Goal: Transaction & Acquisition: Purchase product/service

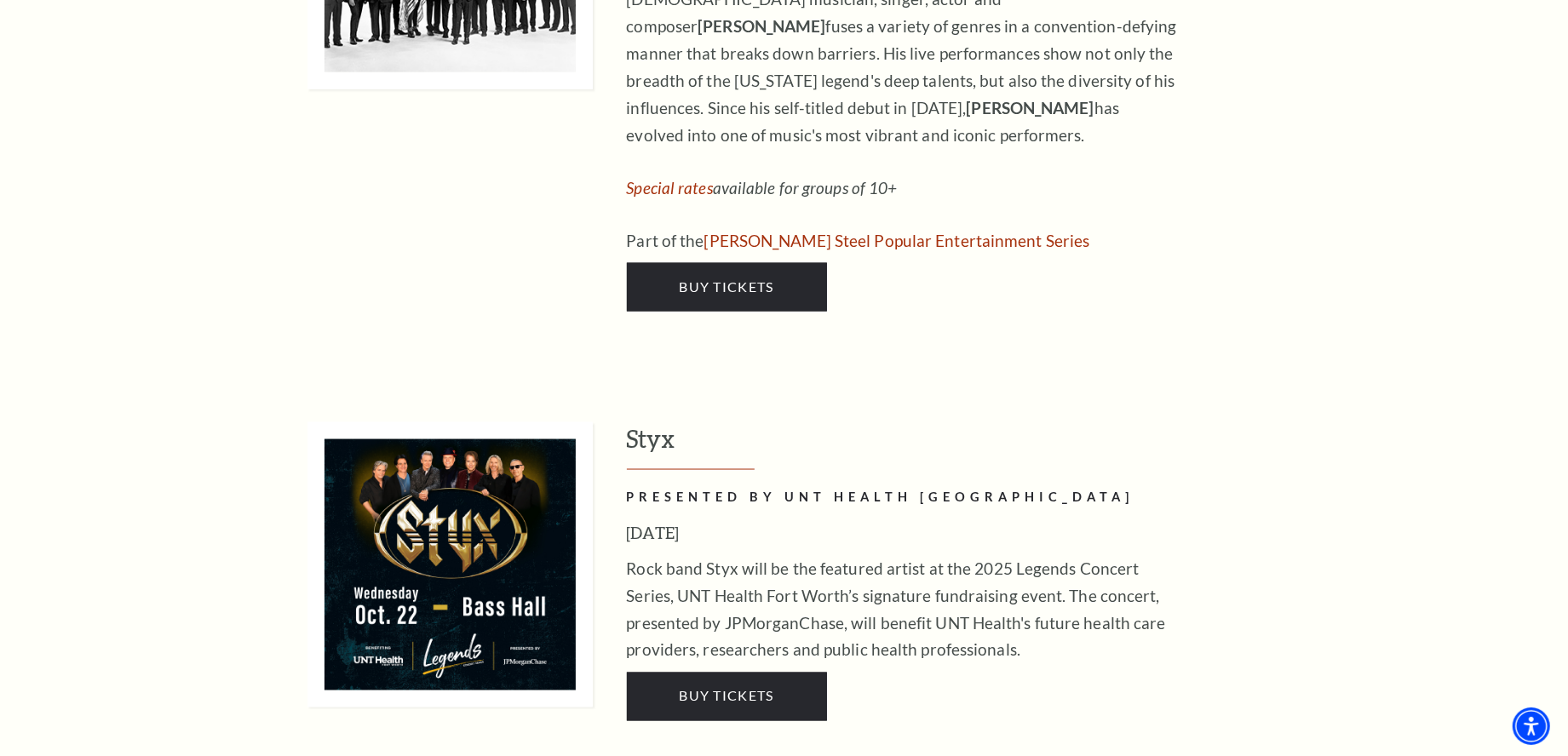
scroll to position [2045, 0]
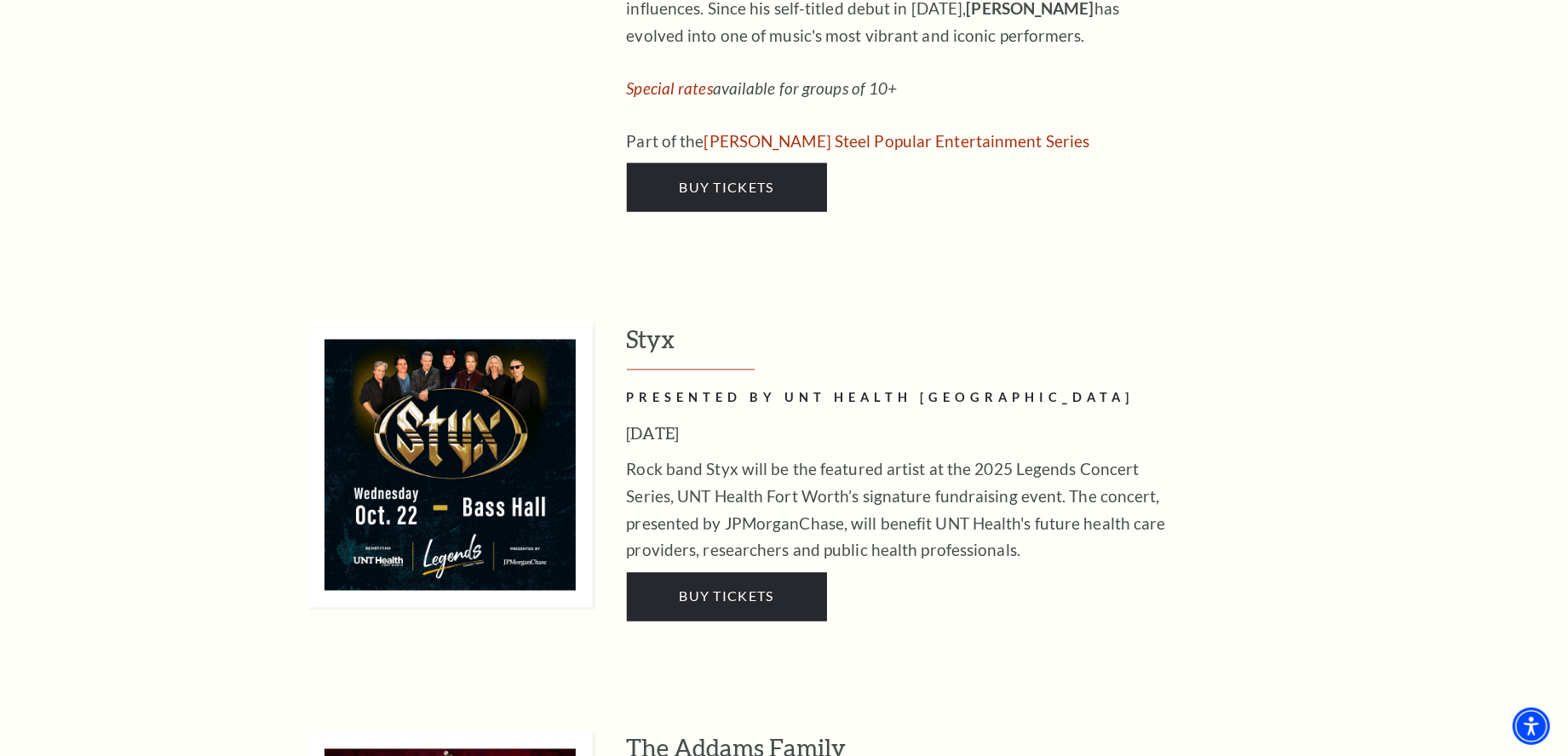
click at [637, 388] on h2 "PRESENTED BY UNT HEALTH FORT WORTH" at bounding box center [904, 398] width 554 height 21
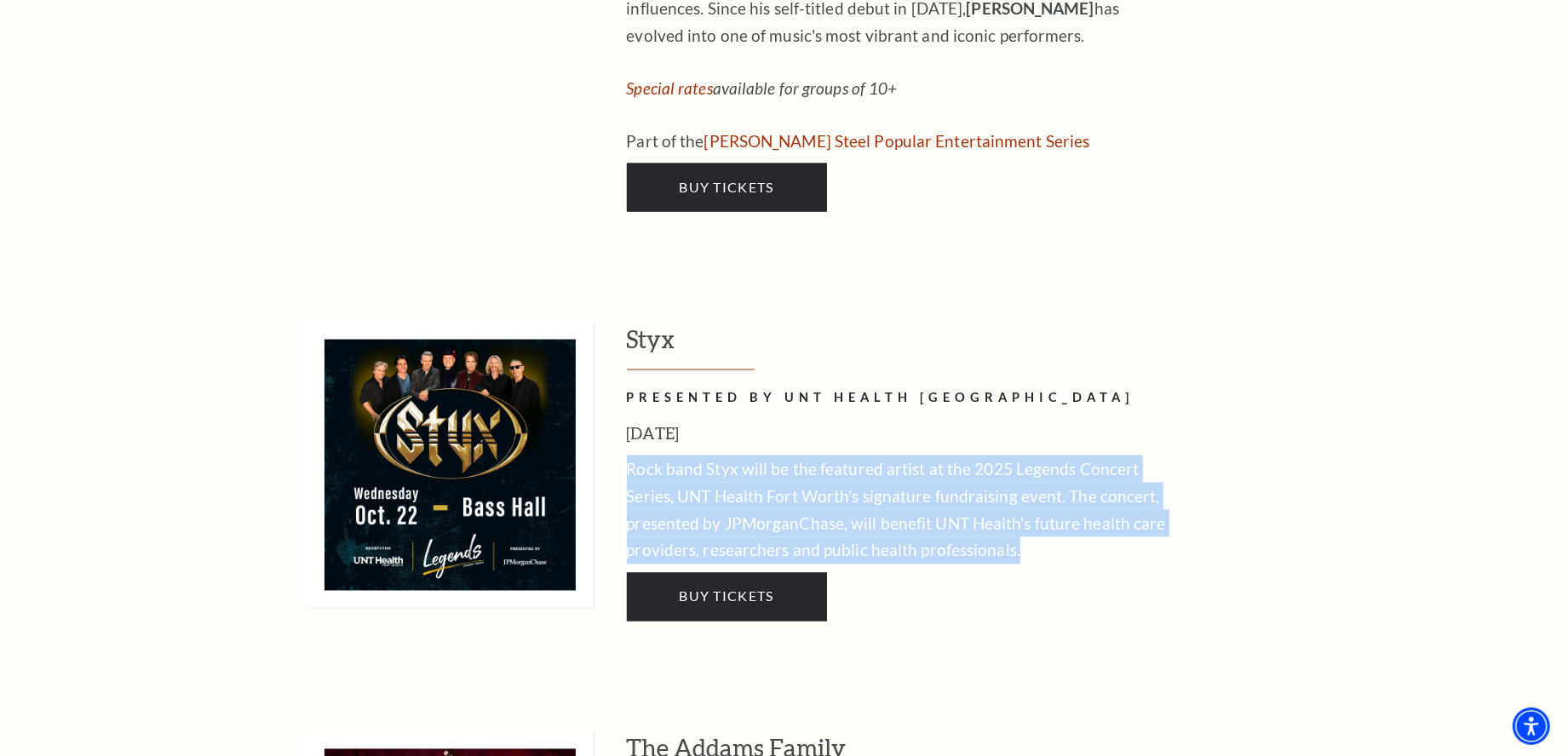
drag, startPoint x: 629, startPoint y: 396, endPoint x: 1041, endPoint y: 494, distance: 423.5
click at [1041, 494] on p "Rock band Styx will be the featured artist at the 2025 Legends Concert Series, …" at bounding box center [904, 510] width 554 height 109
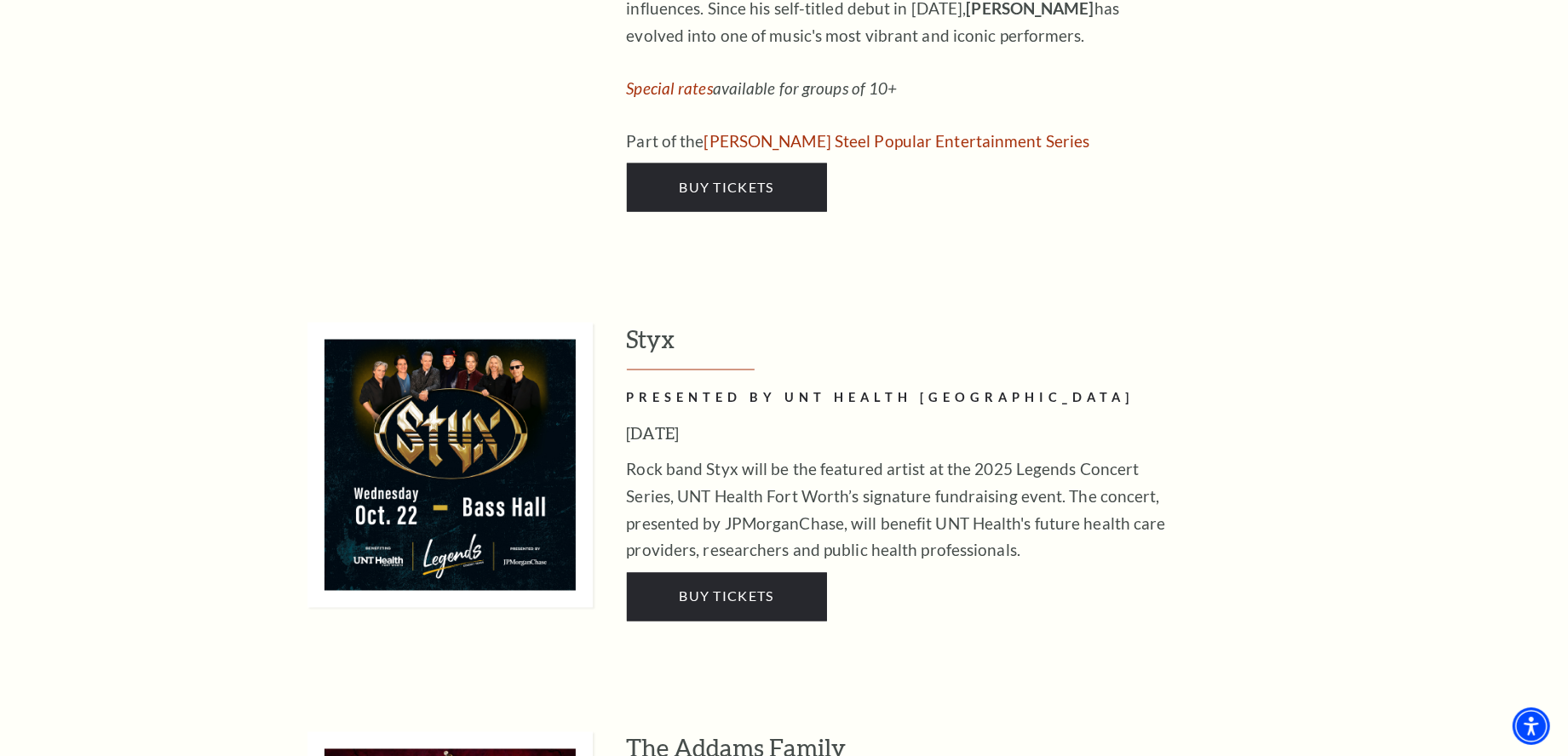
click at [1009, 495] on div "Styx PRESENTED BY UNT HEALTH FORT WORTH October 22, 2025 Rock band Styx will be…" at bounding box center [970, 472] width 685 height 299
click at [762, 589] on span "Buy Tickets" at bounding box center [725, 597] width 94 height 16
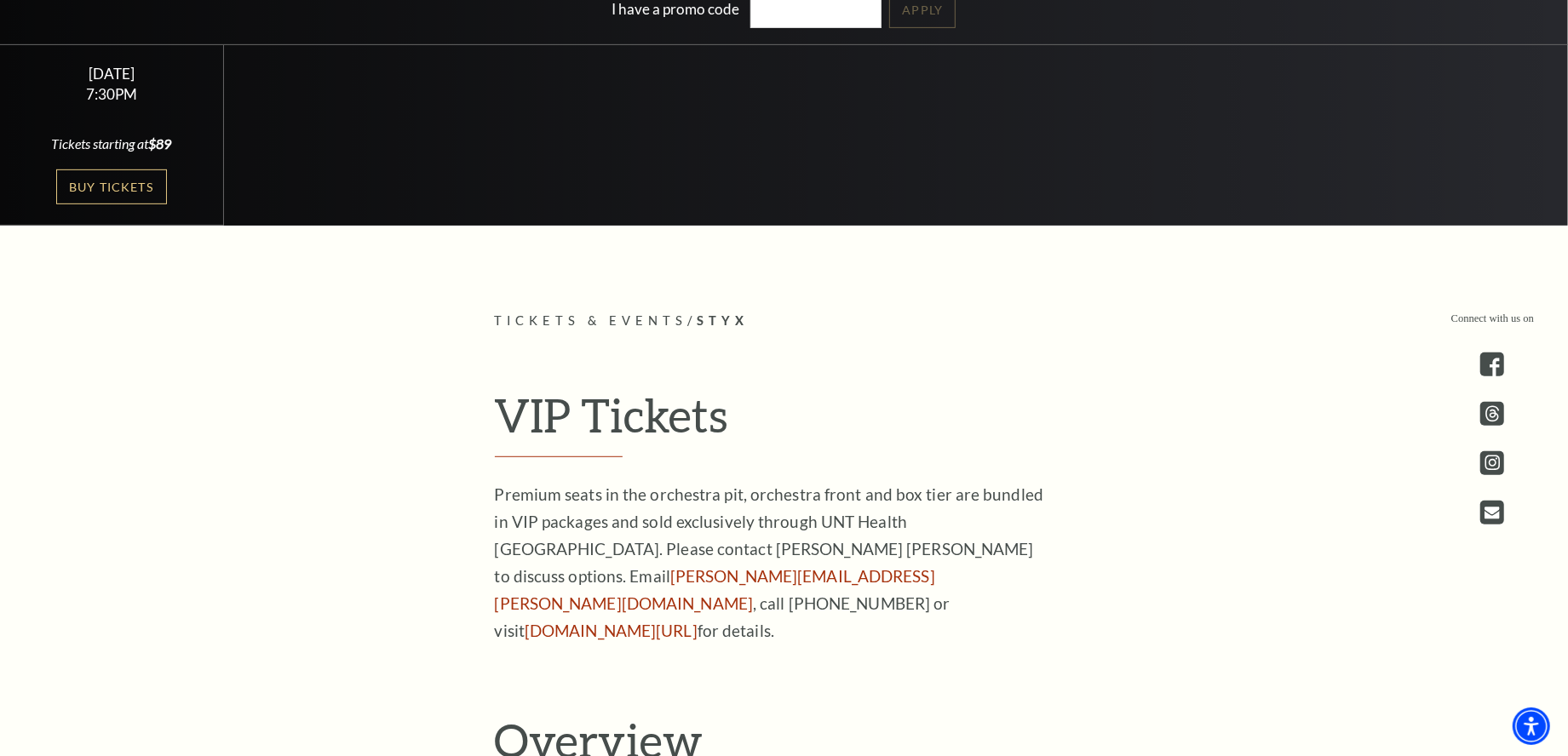
scroll to position [597, 0]
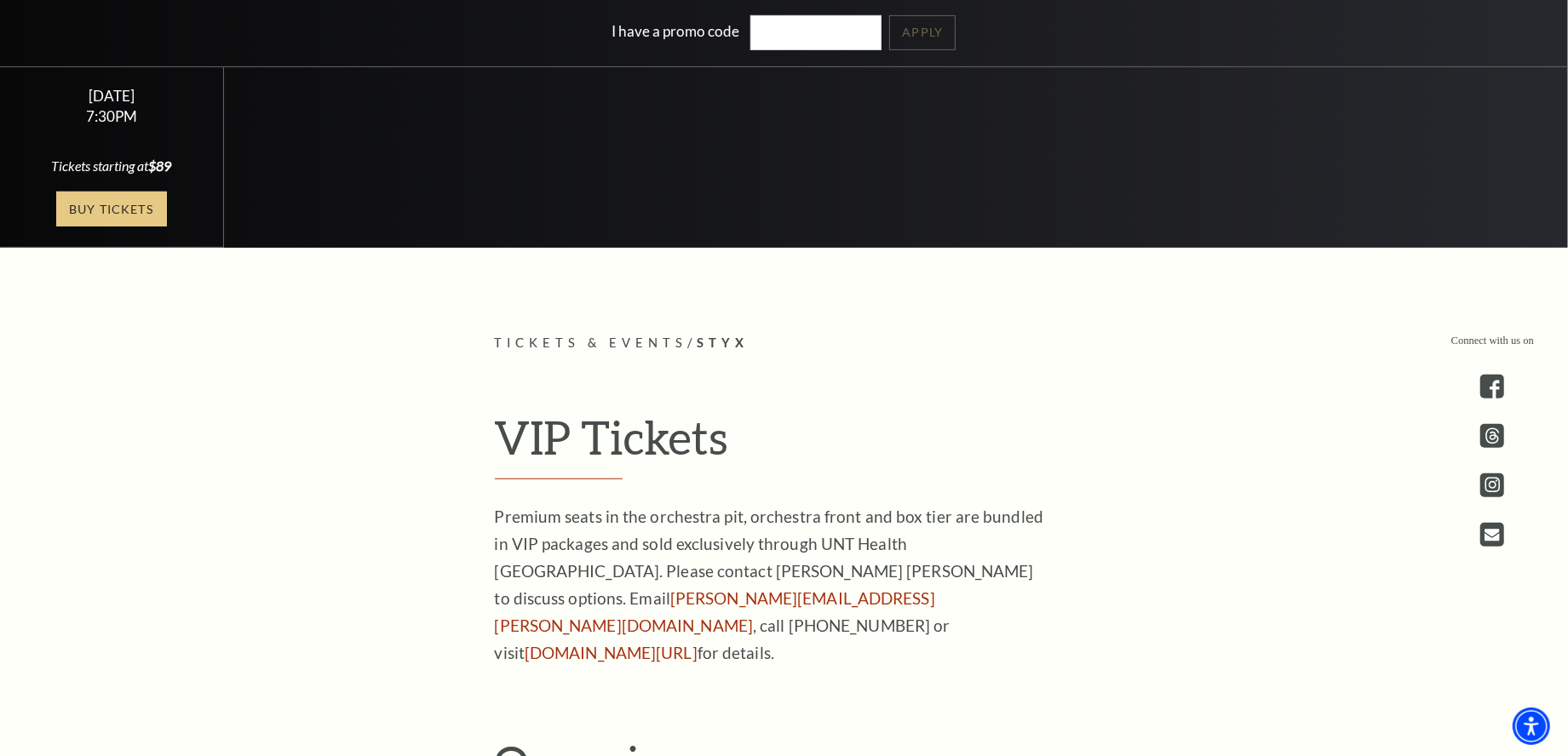
click at [103, 202] on link "Buy Tickets" at bounding box center [112, 209] width 111 height 35
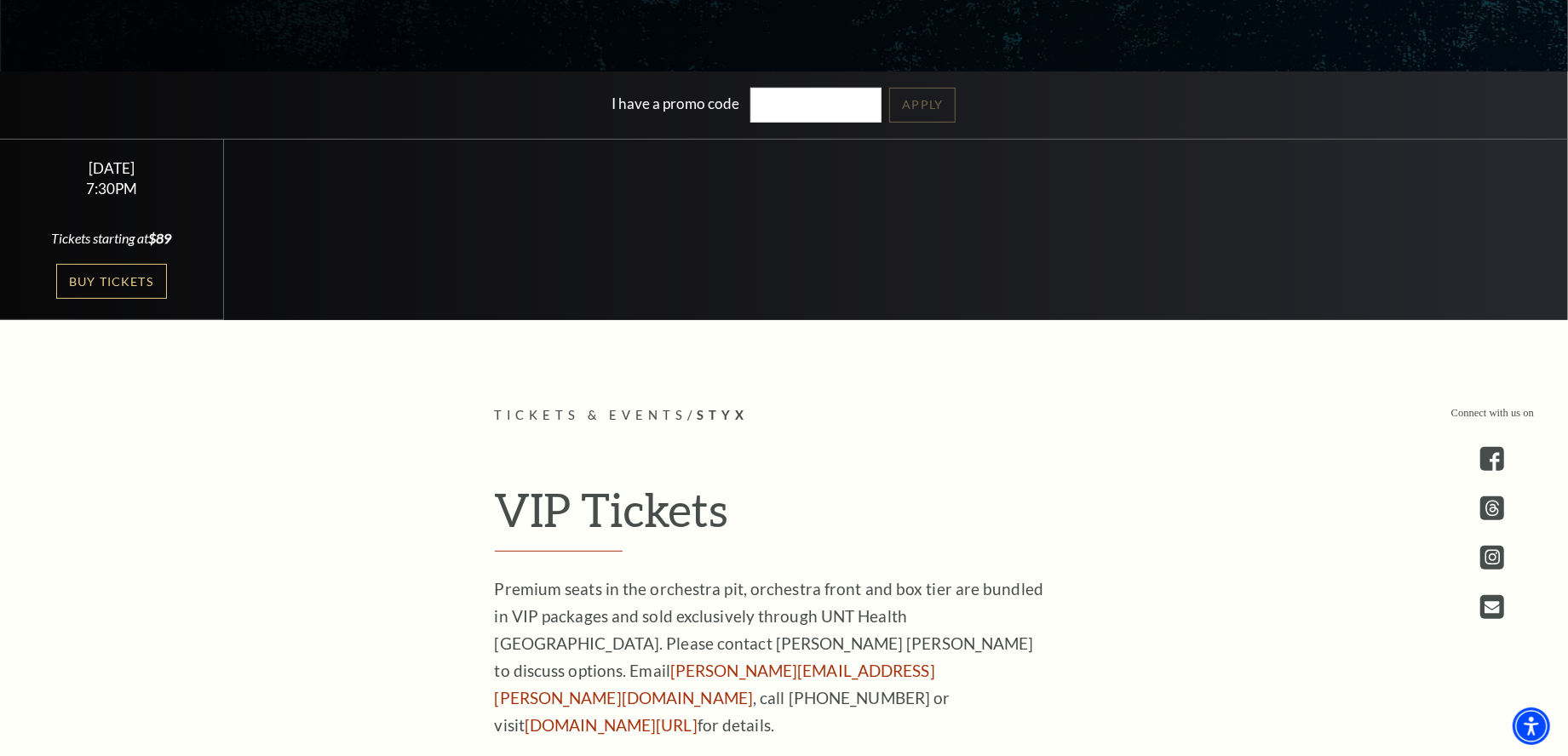
scroll to position [511, 0]
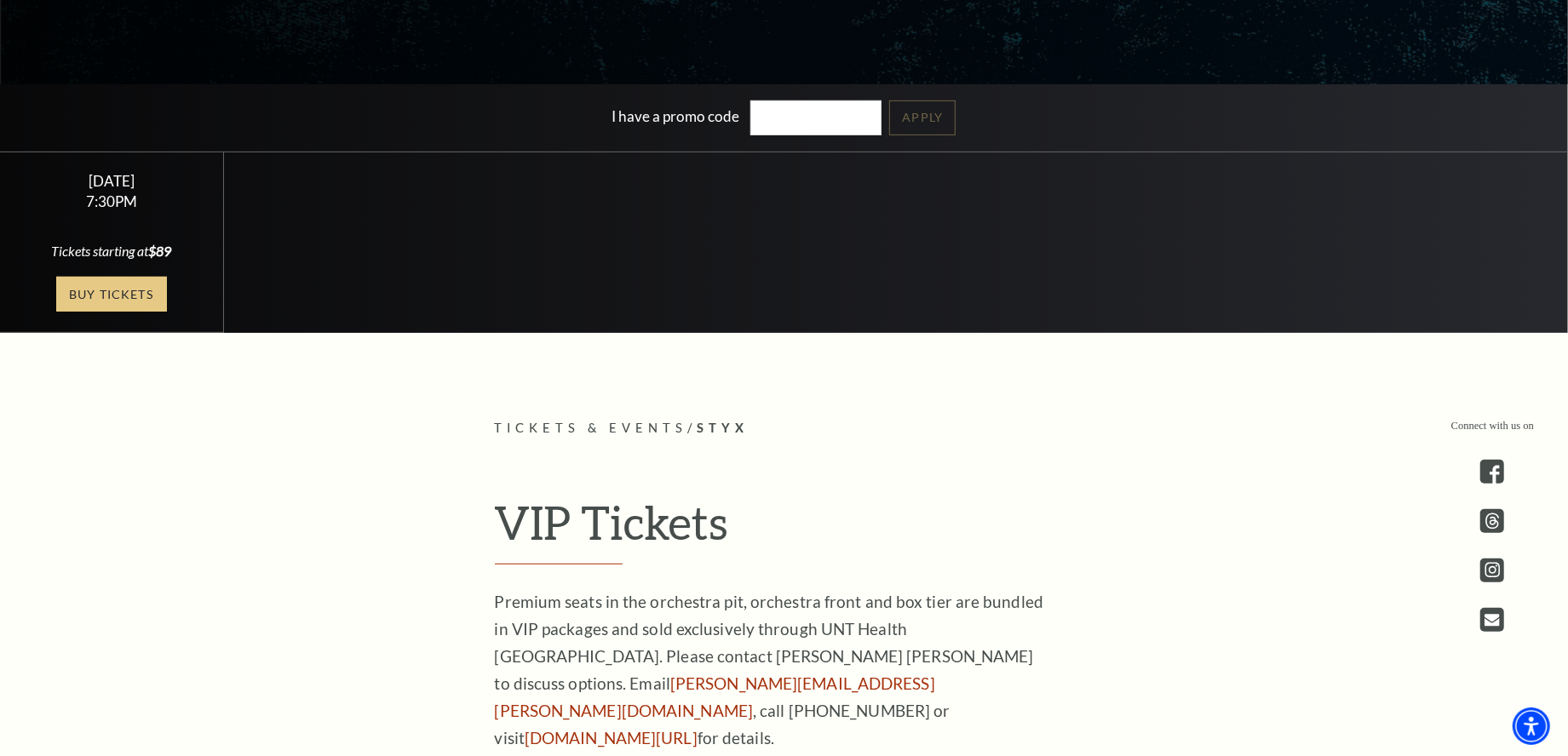
click at [143, 287] on link "Buy Tickets" at bounding box center [112, 294] width 111 height 35
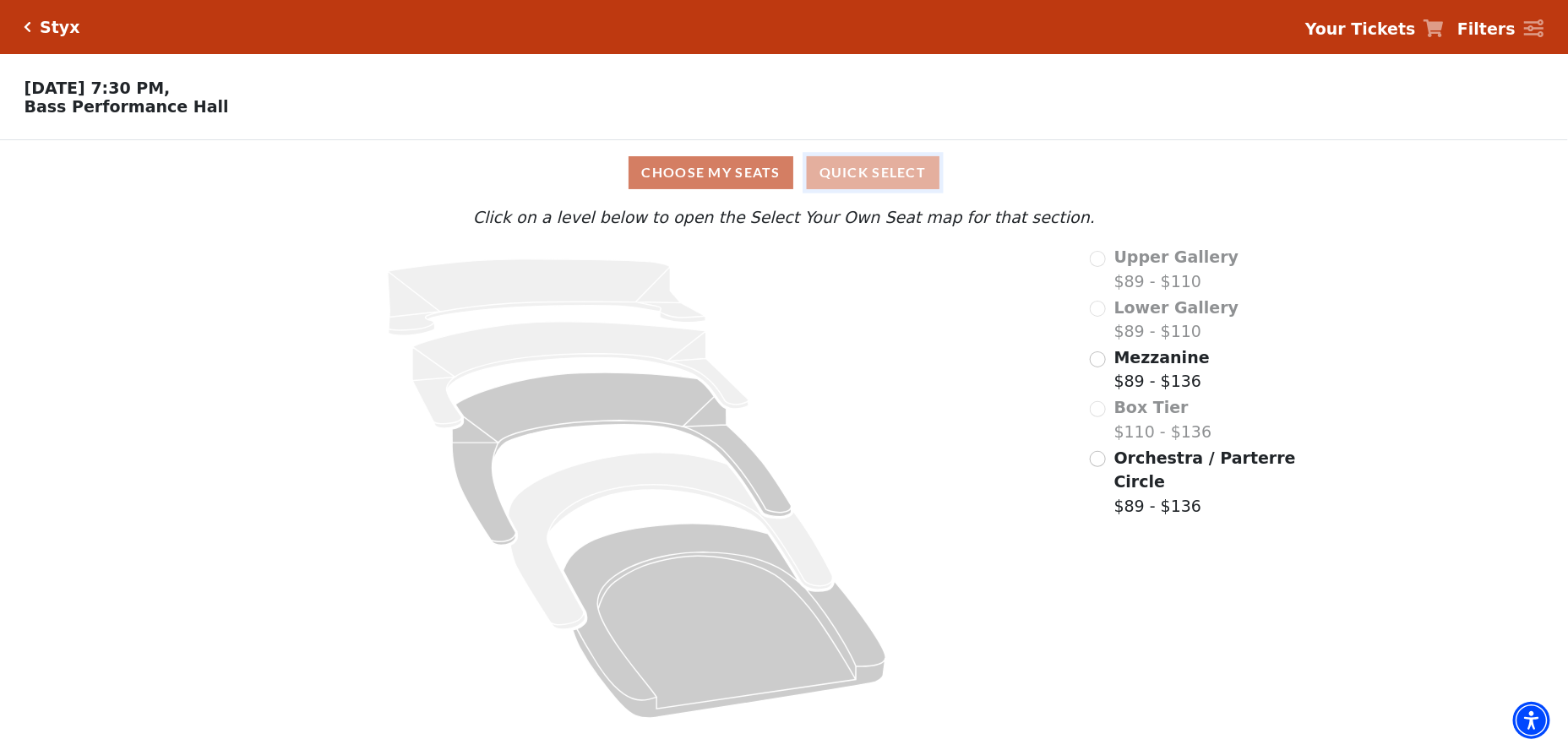
click at [831, 177] on button "Quick Select" at bounding box center [873, 172] width 133 height 33
click at [1098, 367] on input "Mezzanine$89 - $136\a" at bounding box center [1097, 359] width 16 height 16
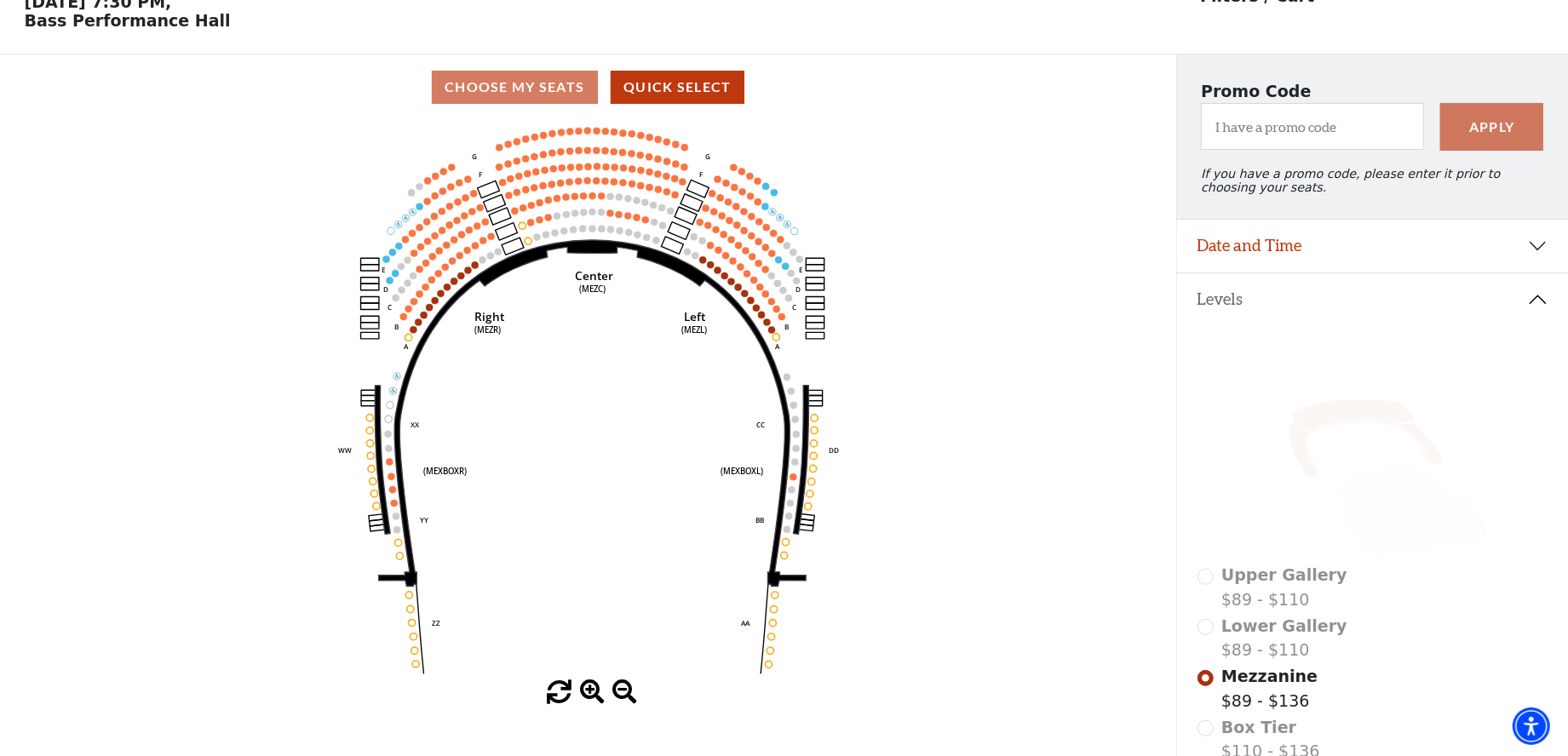
scroll to position [85, 0]
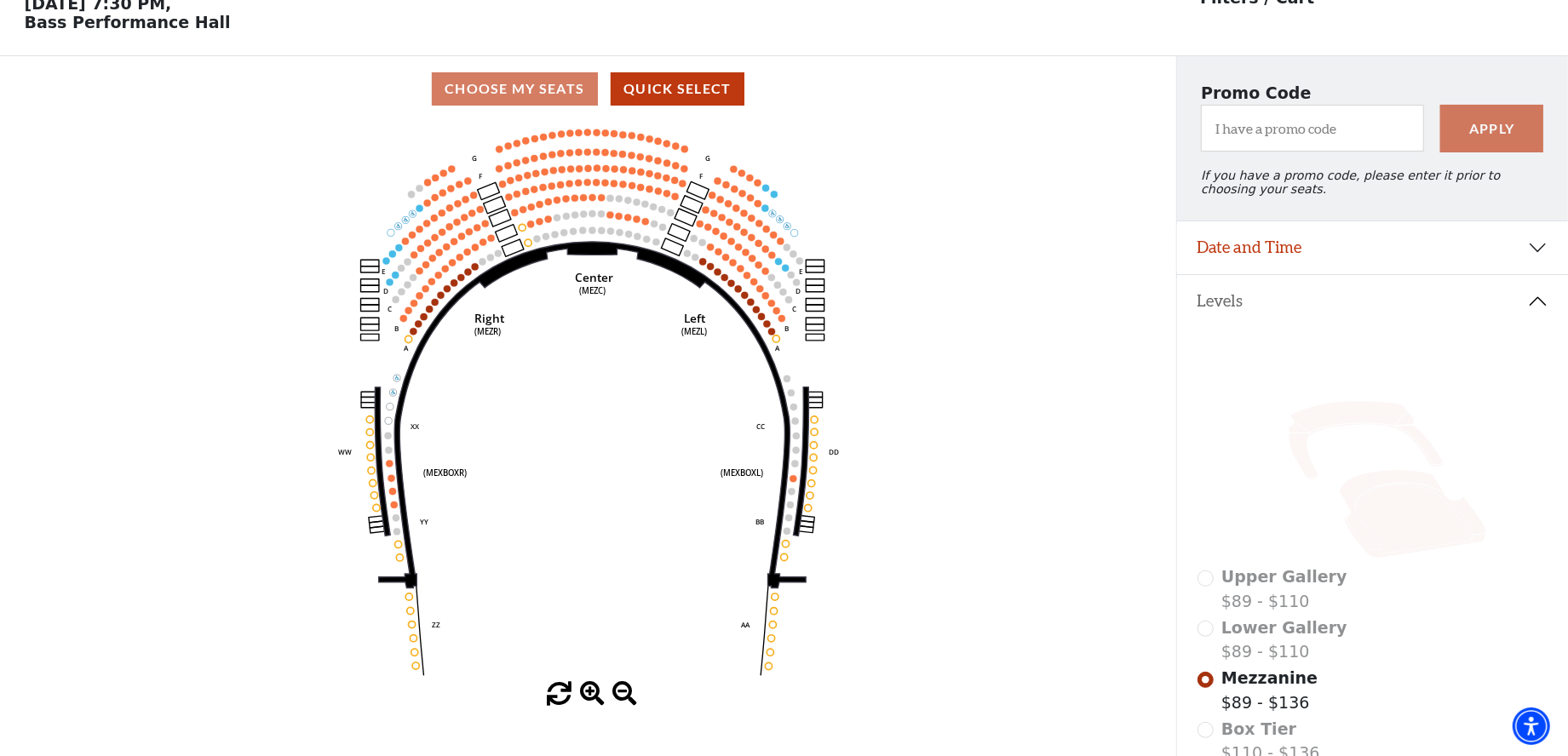
click at [1413, 522] on icon at bounding box center [1411, 514] width 146 height 89
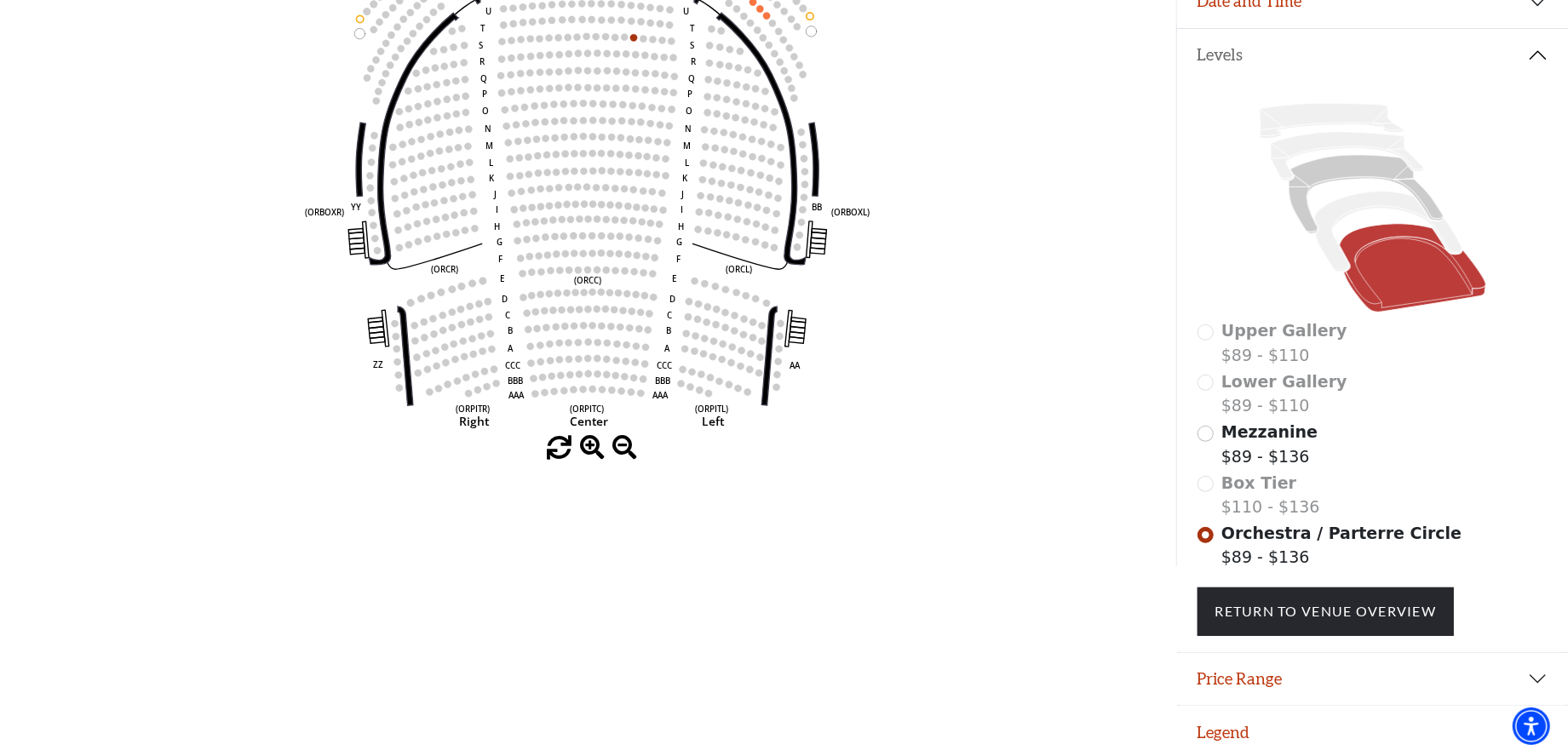
scroll to position [334, 0]
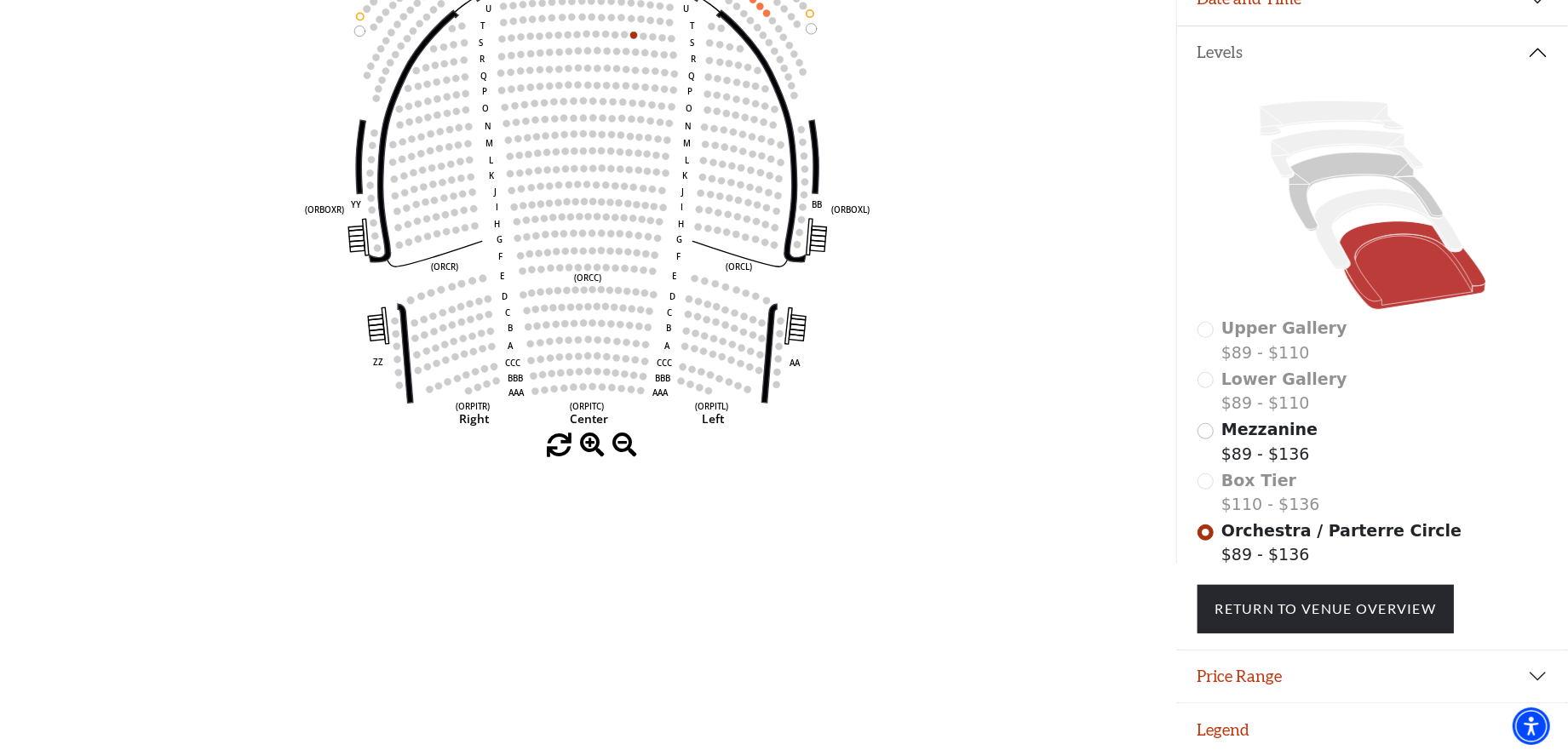
click at [1198, 343] on div "Upper Gallery $89 - $110" at bounding box center [1373, 340] width 351 height 49
click at [1228, 437] on span "Mezzanine" at bounding box center [1269, 430] width 96 height 19
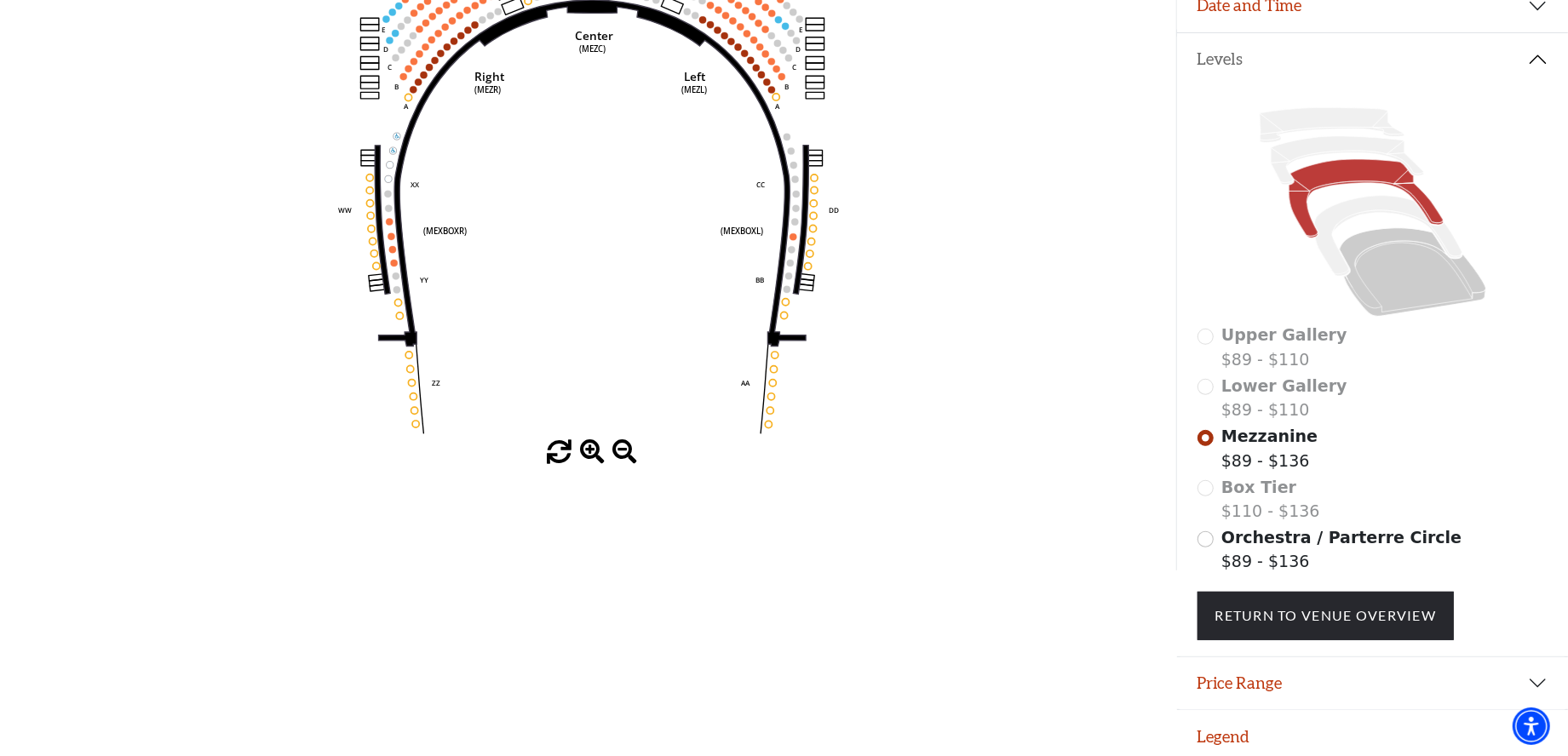
scroll to position [343, 0]
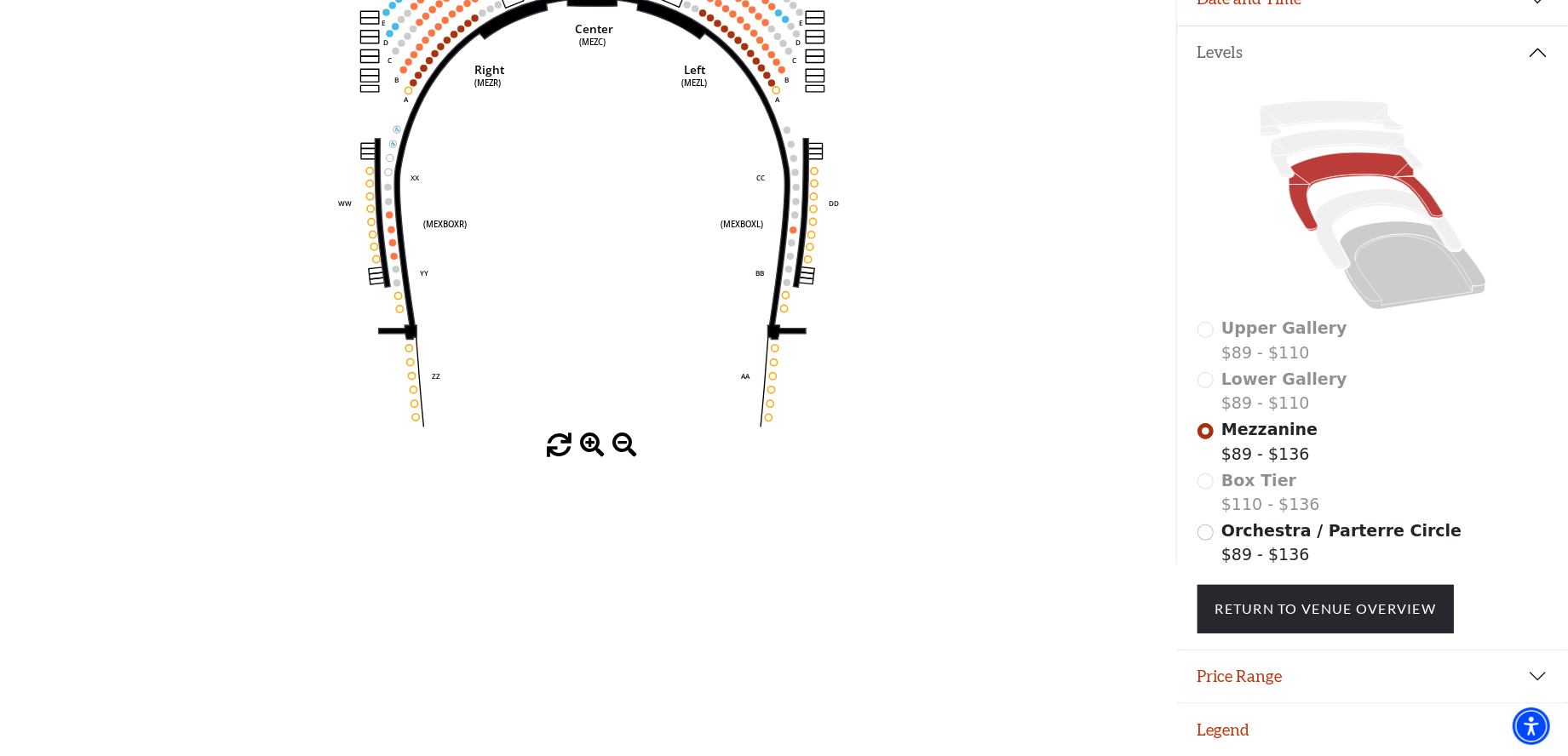
click at [1225, 484] on span "Box Tier" at bounding box center [1259, 481] width 75 height 19
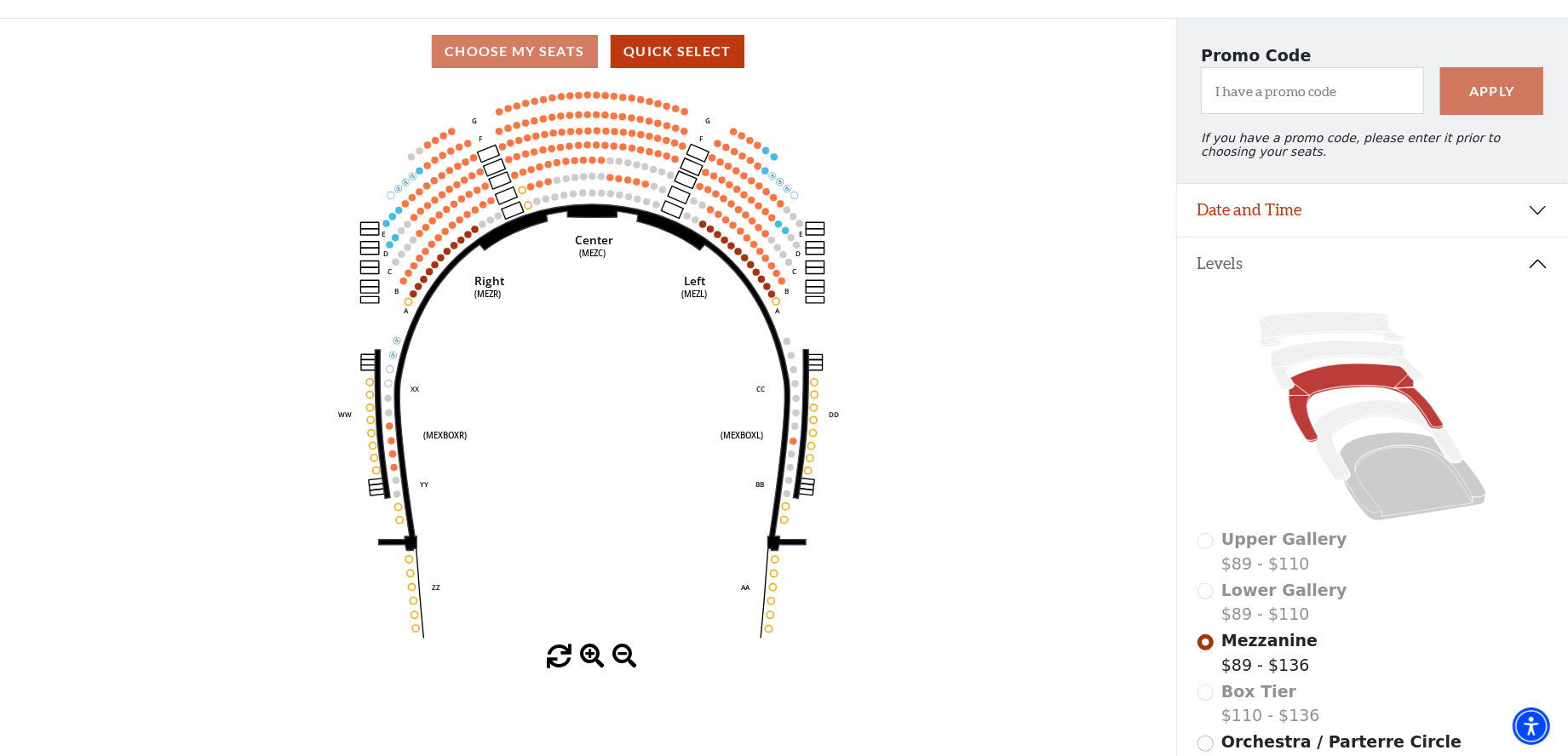
scroll to position [170, 0]
